Goal: Information Seeking & Learning: Understand process/instructions

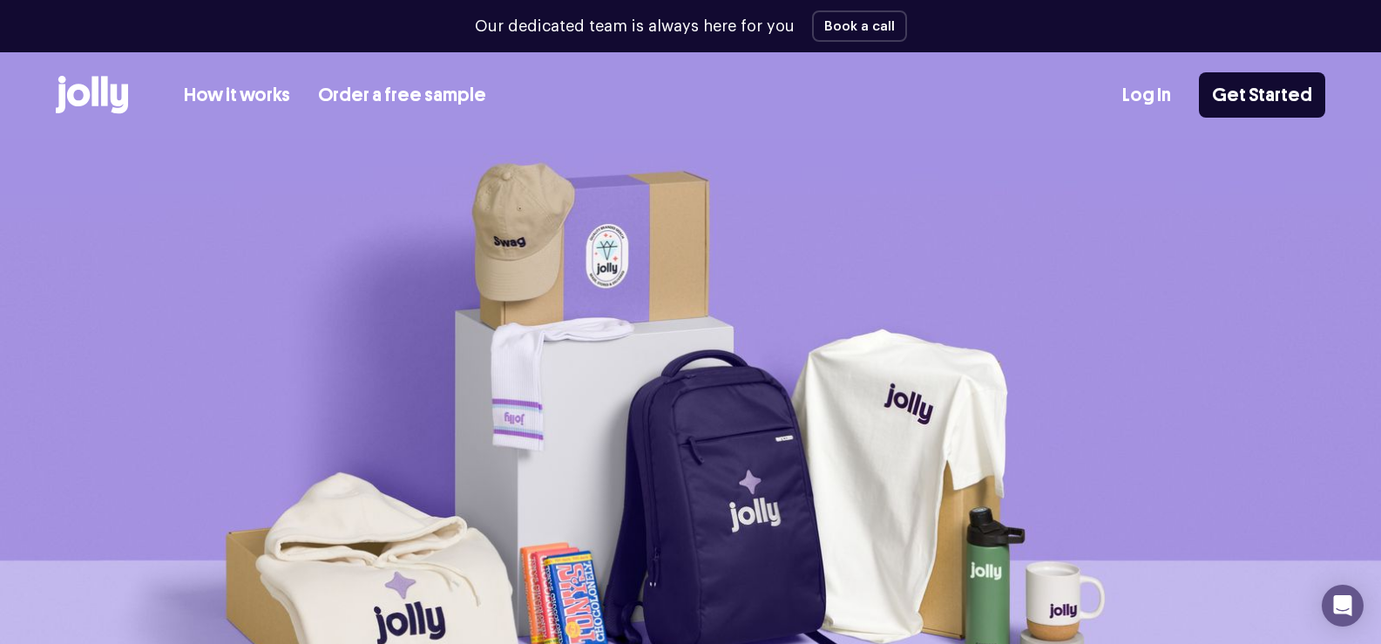
click at [210, 94] on link "How it works" at bounding box center [237, 95] width 106 height 29
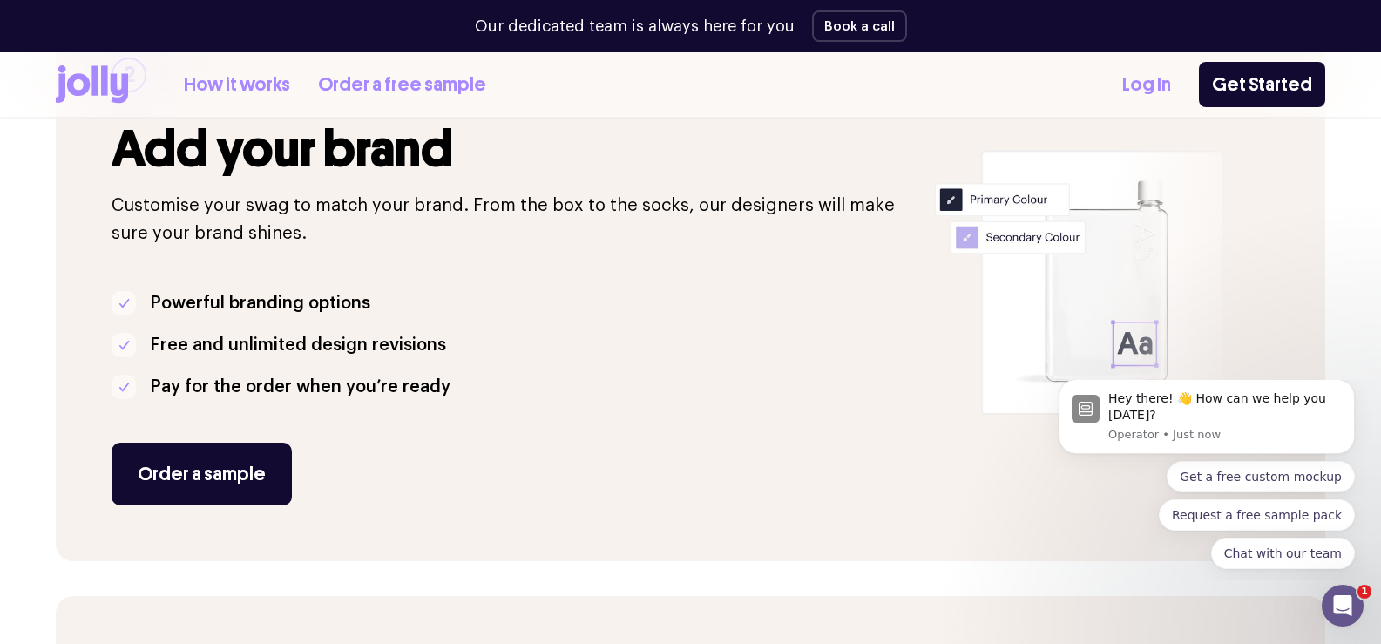
click at [236, 80] on link "How it works" at bounding box center [237, 85] width 106 height 29
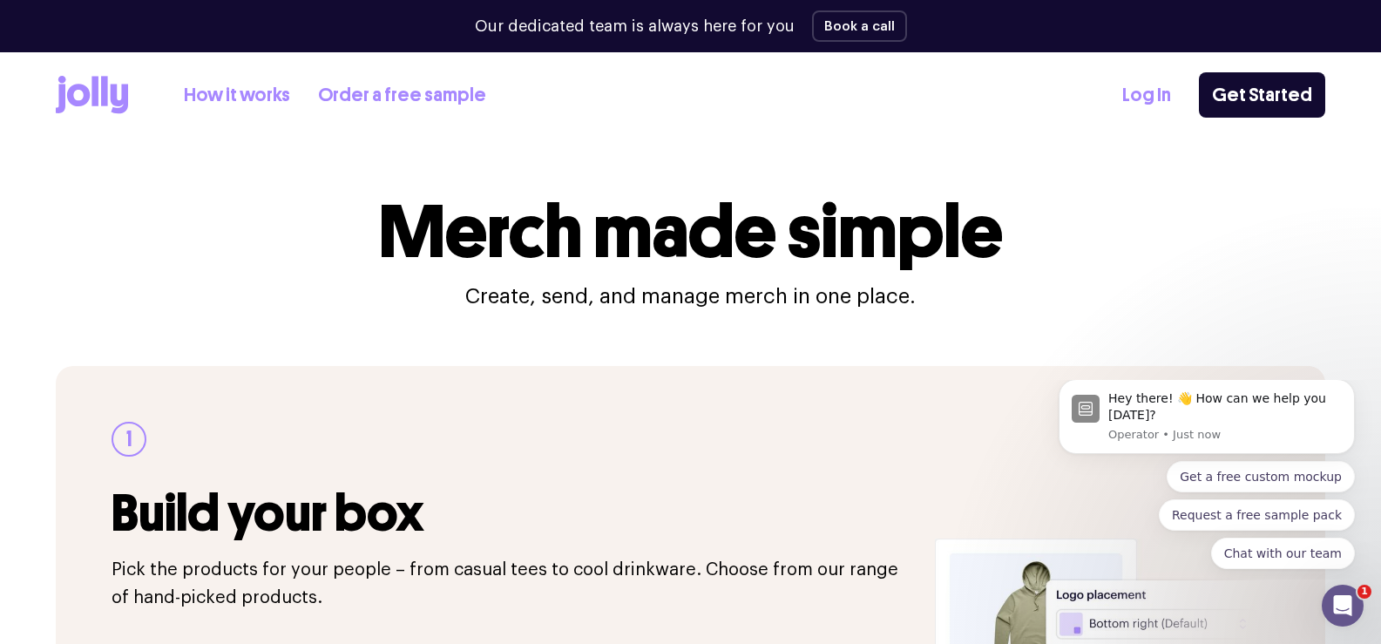
click at [76, 99] on icon at bounding box center [92, 95] width 72 height 38
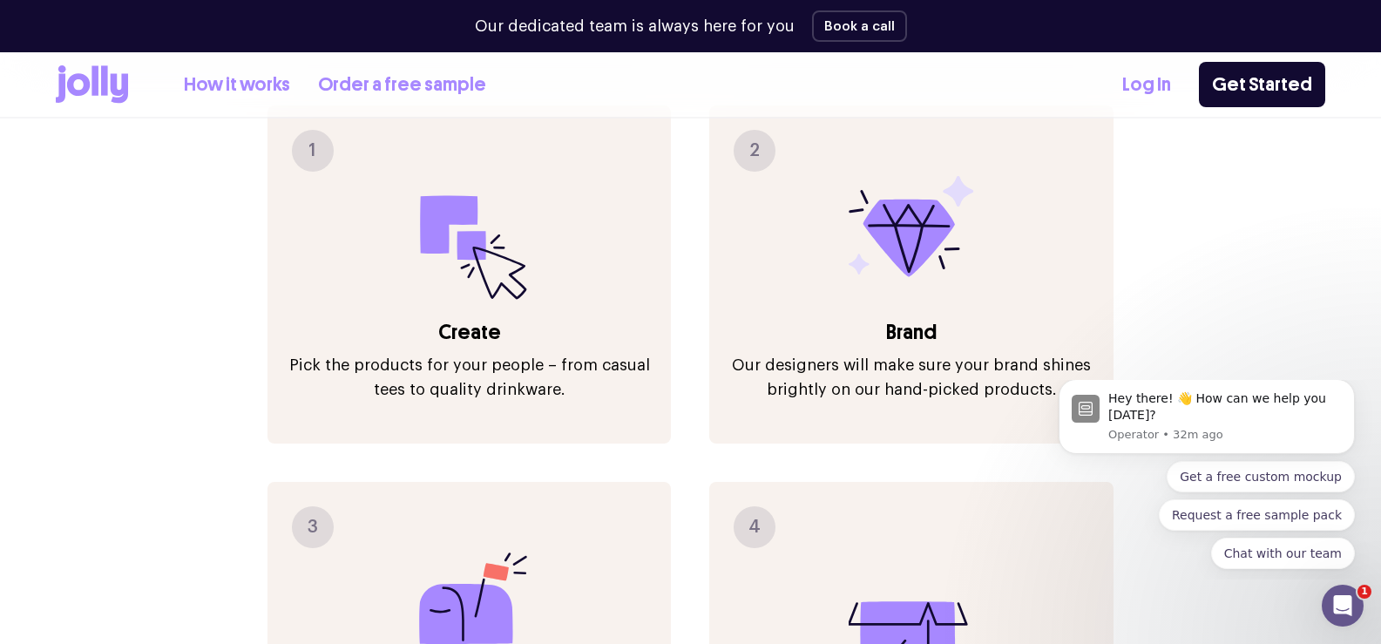
scroll to position [2004, 0]
